Goal: Information Seeking & Learning: Check status

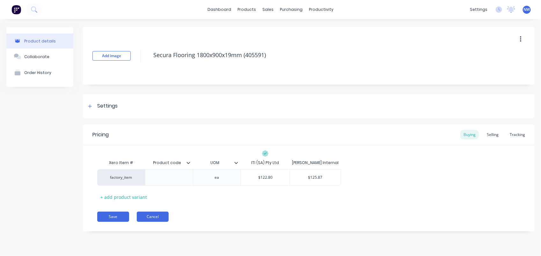
click at [154, 214] on button "Cancel" at bounding box center [153, 216] width 32 height 10
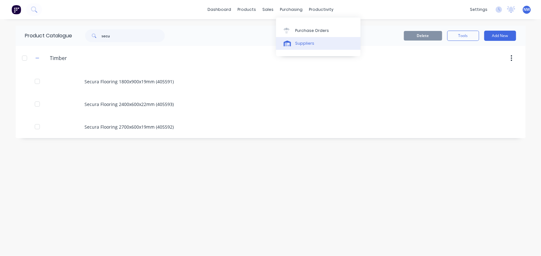
click at [299, 47] on link "Suppliers" at bounding box center [318, 43] width 84 height 13
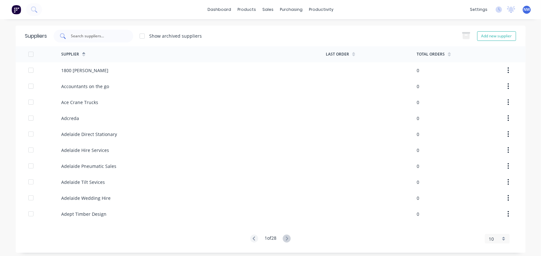
click at [104, 35] on input "text" at bounding box center [96, 36] width 53 height 6
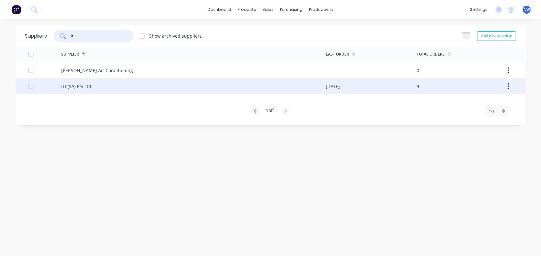
type input "iti"
click at [74, 83] on div "ITI (SA) Pty Ltd" at bounding box center [76, 86] width 30 height 7
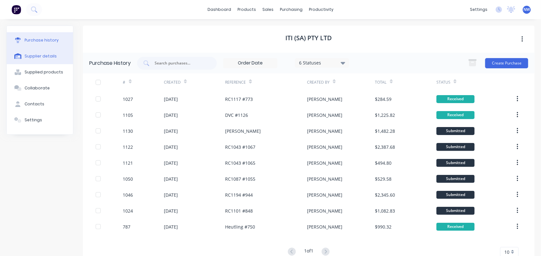
click at [40, 54] on div "Supplier details" at bounding box center [41, 56] width 32 height 6
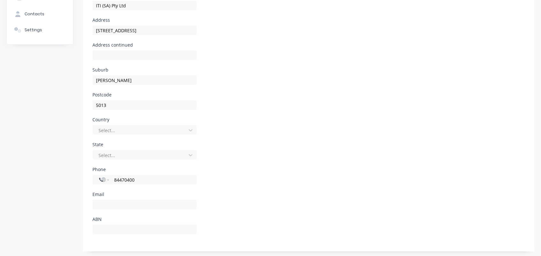
scroll to position [91, 0]
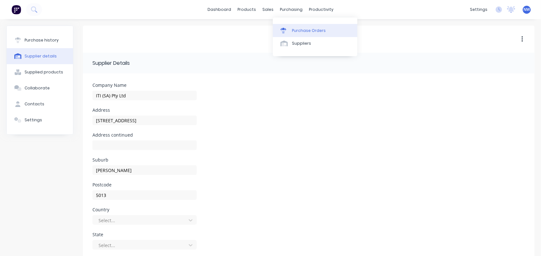
click at [304, 30] on div "Purchase Orders" at bounding box center [309, 31] width 34 height 6
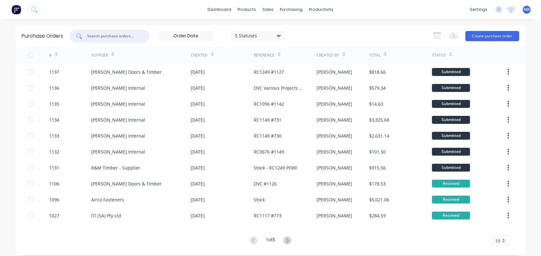
click at [114, 35] on input "text" at bounding box center [113, 36] width 53 height 6
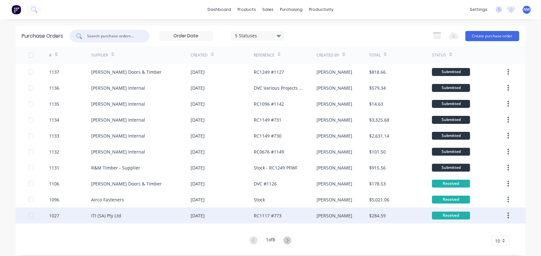
click at [112, 213] on div "ITI (SA) Pty Ltd" at bounding box center [106, 215] width 30 height 7
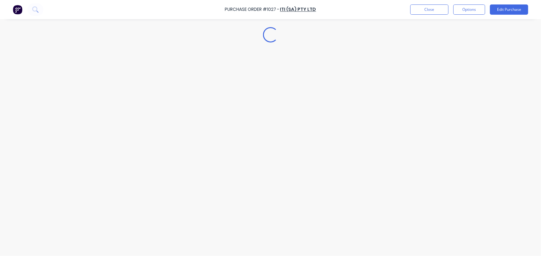
type textarea "x"
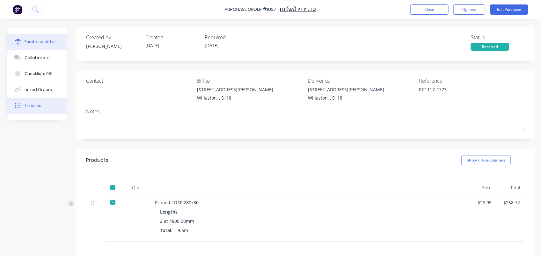
click at [37, 107] on div "Timeline" at bounding box center [33, 106] width 17 height 6
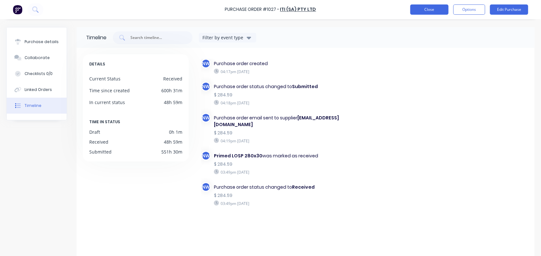
click at [437, 12] on button "Close" at bounding box center [429, 9] width 38 height 10
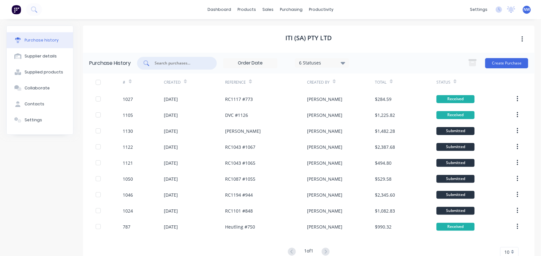
click at [183, 62] on input "text" at bounding box center [180, 63] width 53 height 6
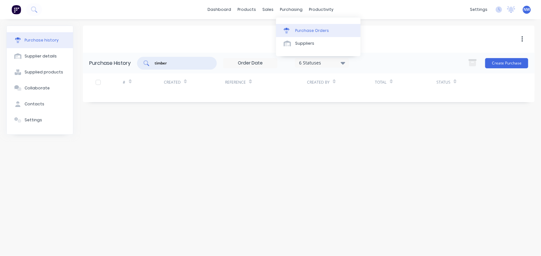
type input "timber"
click at [300, 33] on div "Purchase Orders" at bounding box center [312, 31] width 34 height 6
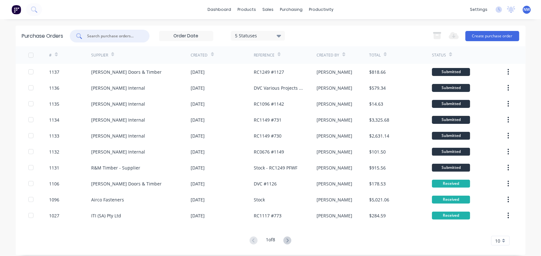
click at [118, 36] on input "text" at bounding box center [113, 36] width 53 height 6
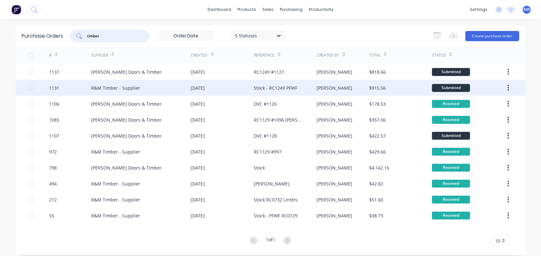
type input "timber"
click at [123, 85] on div "R&M Timber - Supplier" at bounding box center [115, 87] width 49 height 7
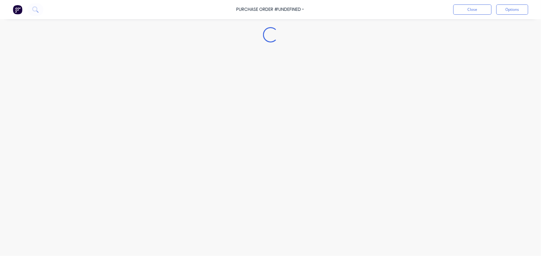
type textarea "x"
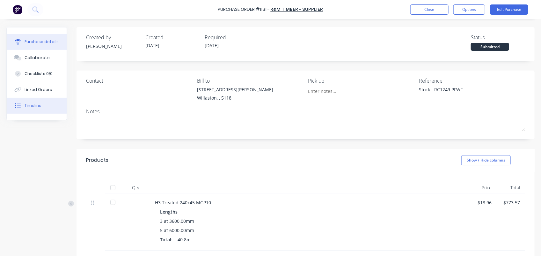
click at [41, 105] on button "Timeline" at bounding box center [37, 106] width 60 height 16
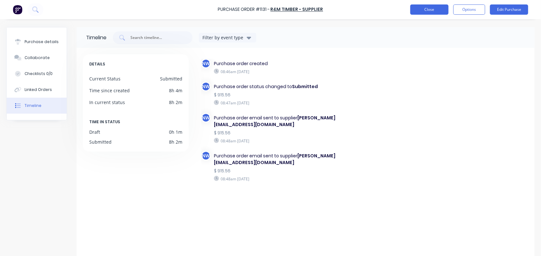
click at [432, 13] on button "Close" at bounding box center [429, 9] width 38 height 10
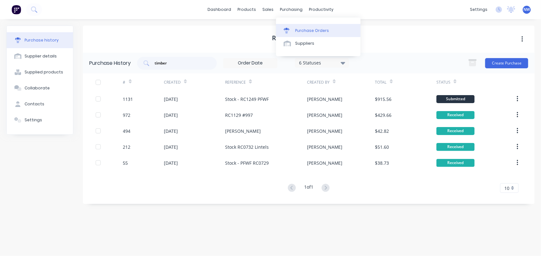
click at [305, 29] on div "Purchase Orders" at bounding box center [312, 31] width 34 height 6
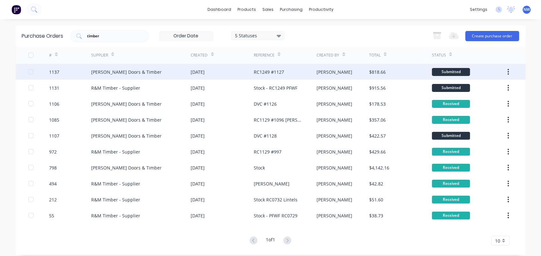
click at [118, 77] on div "[PERSON_NAME] Doors & Timber" at bounding box center [141, 72] width 100 height 16
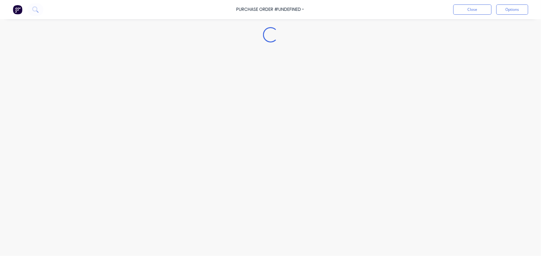
type textarea "x"
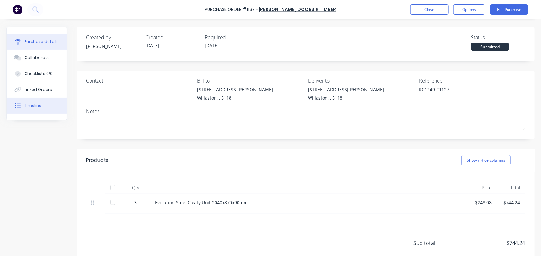
click at [40, 108] on div "Timeline" at bounding box center [33, 106] width 17 height 6
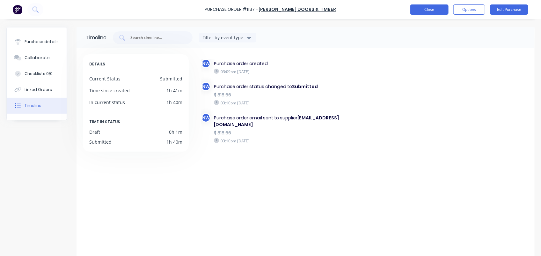
click at [424, 6] on button "Close" at bounding box center [429, 9] width 38 height 10
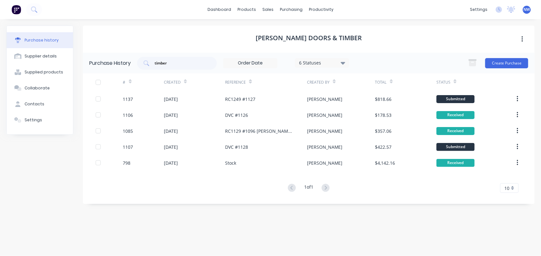
click at [527, 11] on span "NW" at bounding box center [527, 10] width 6 height 6
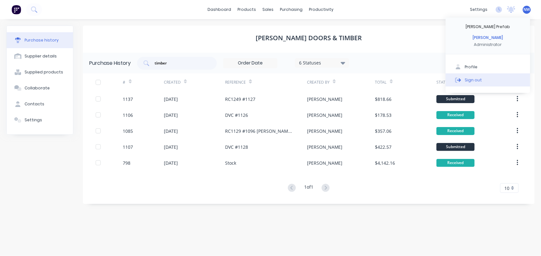
click at [481, 81] on button "Sign out" at bounding box center [487, 79] width 84 height 13
